Goal: Communication & Community: Answer question/provide support

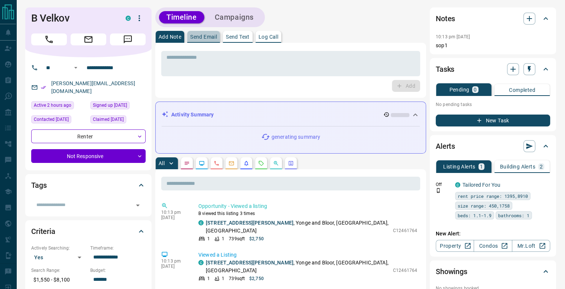
click at [202, 38] on p "Send Email" at bounding box center [203, 36] width 27 height 5
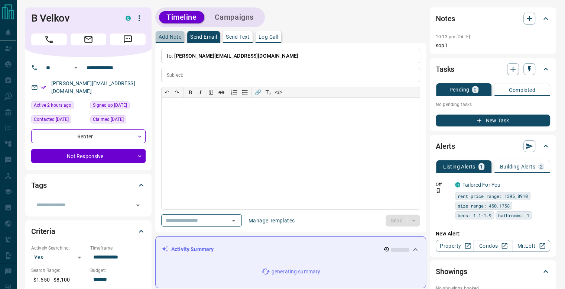
click at [171, 35] on p "Add Note" at bounding box center [170, 36] width 23 height 5
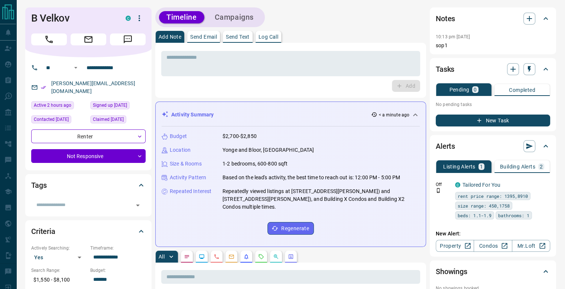
click at [203, 34] on p "Send Email" at bounding box center [203, 36] width 27 height 5
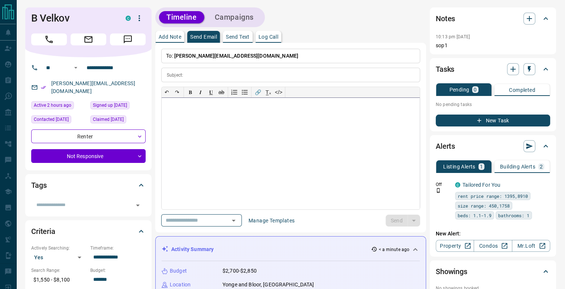
click at [238, 123] on div at bounding box center [291, 153] width 258 height 111
paste div
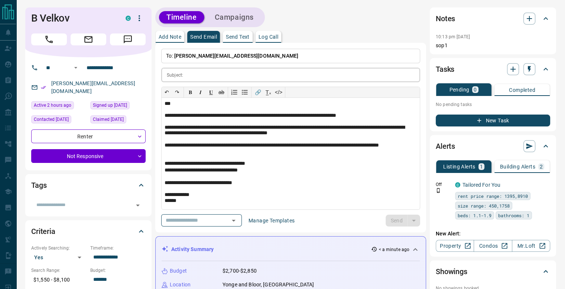
click at [235, 74] on input "text" at bounding box center [303, 75] width 234 height 14
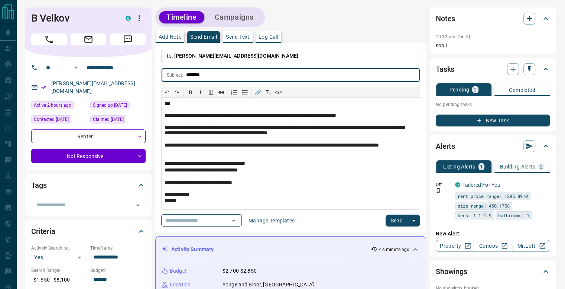
type input "*******"
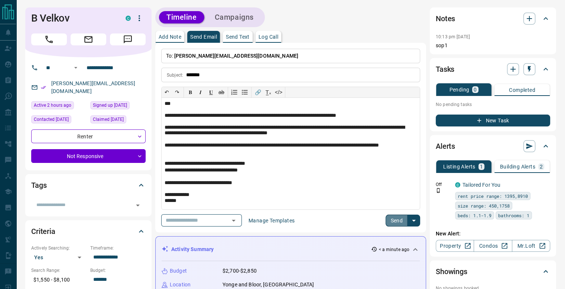
click at [398, 221] on button "Send" at bounding box center [397, 220] width 22 height 12
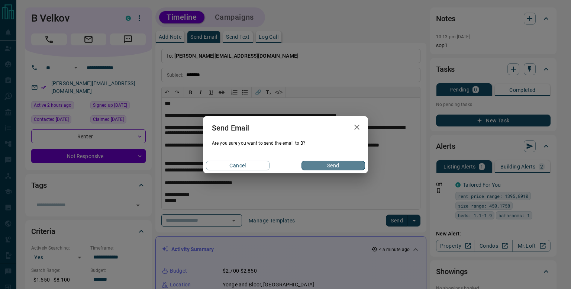
click at [325, 162] on button "Send" at bounding box center [333, 166] width 64 height 10
